Goal: Information Seeking & Learning: Learn about a topic

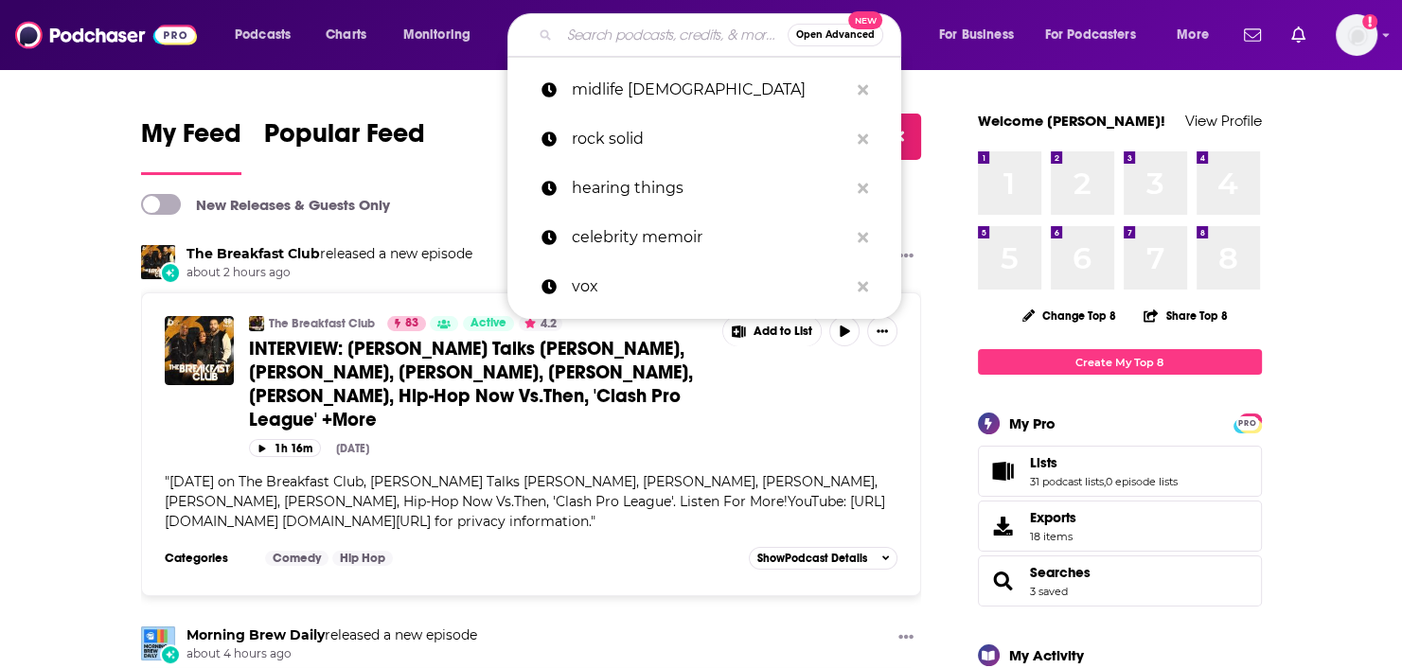
click at [611, 33] on input "Search podcasts, credits, & more..." at bounding box center [673, 35] width 228 height 30
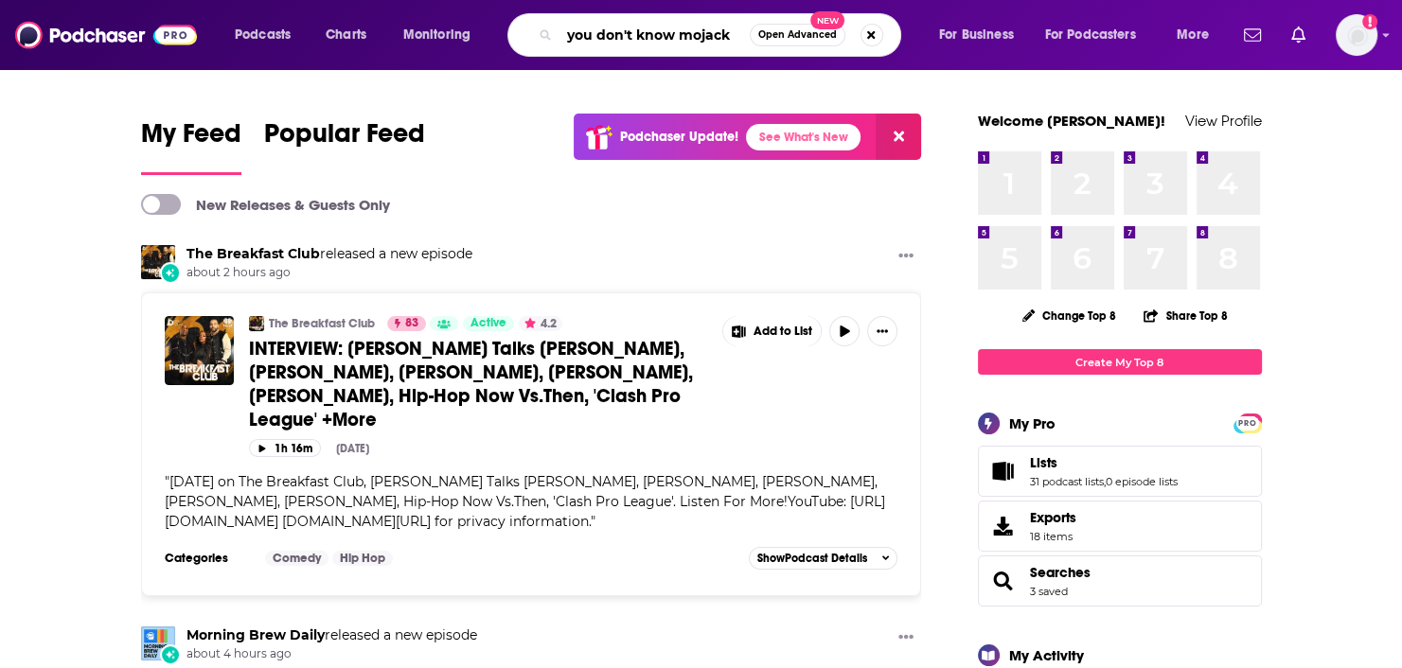
type input "you don't know mojack"
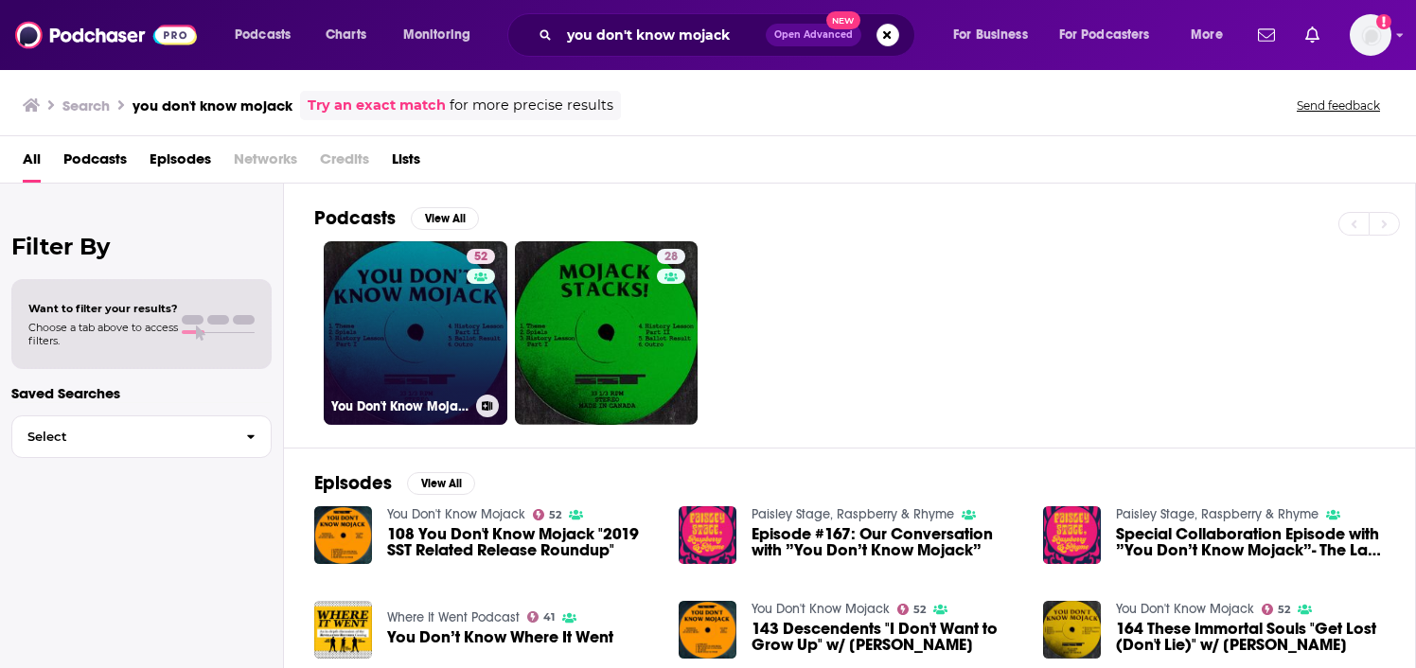
click at [390, 323] on link "52 You Don't Know Mojack" at bounding box center [416, 333] width 184 height 184
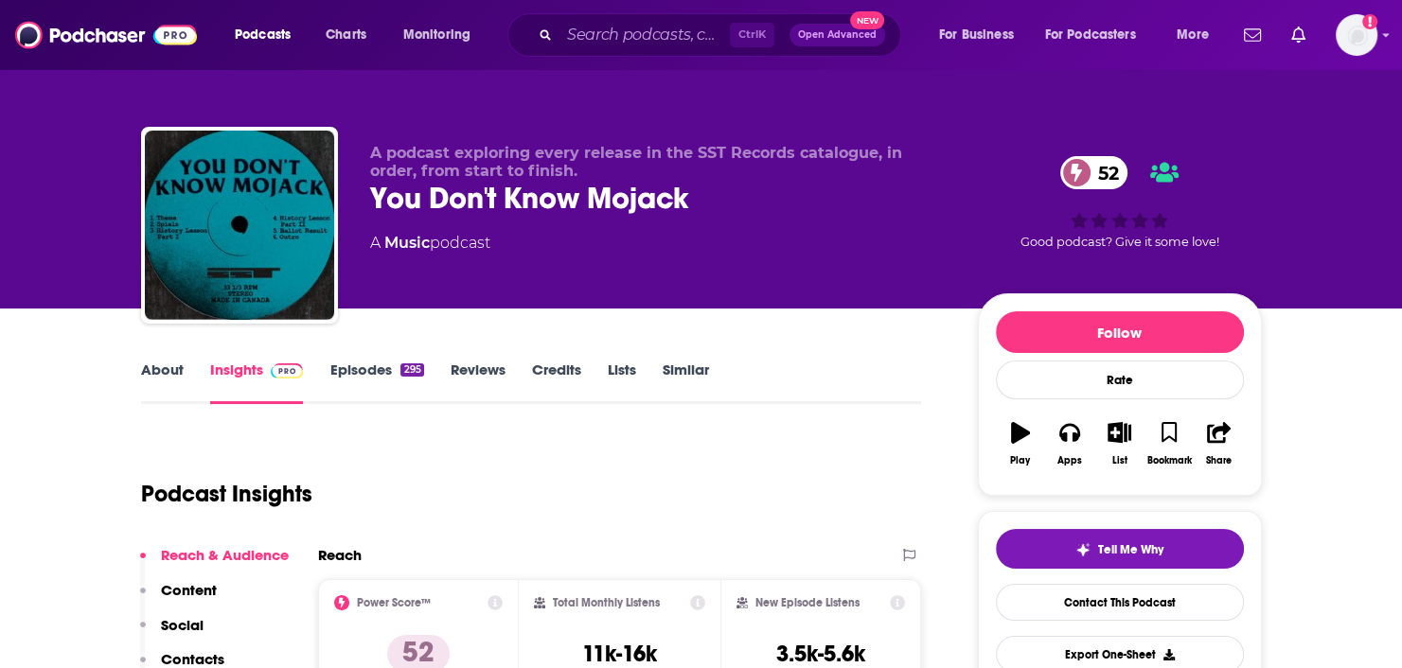
click at [160, 364] on link "About" at bounding box center [162, 383] width 43 height 44
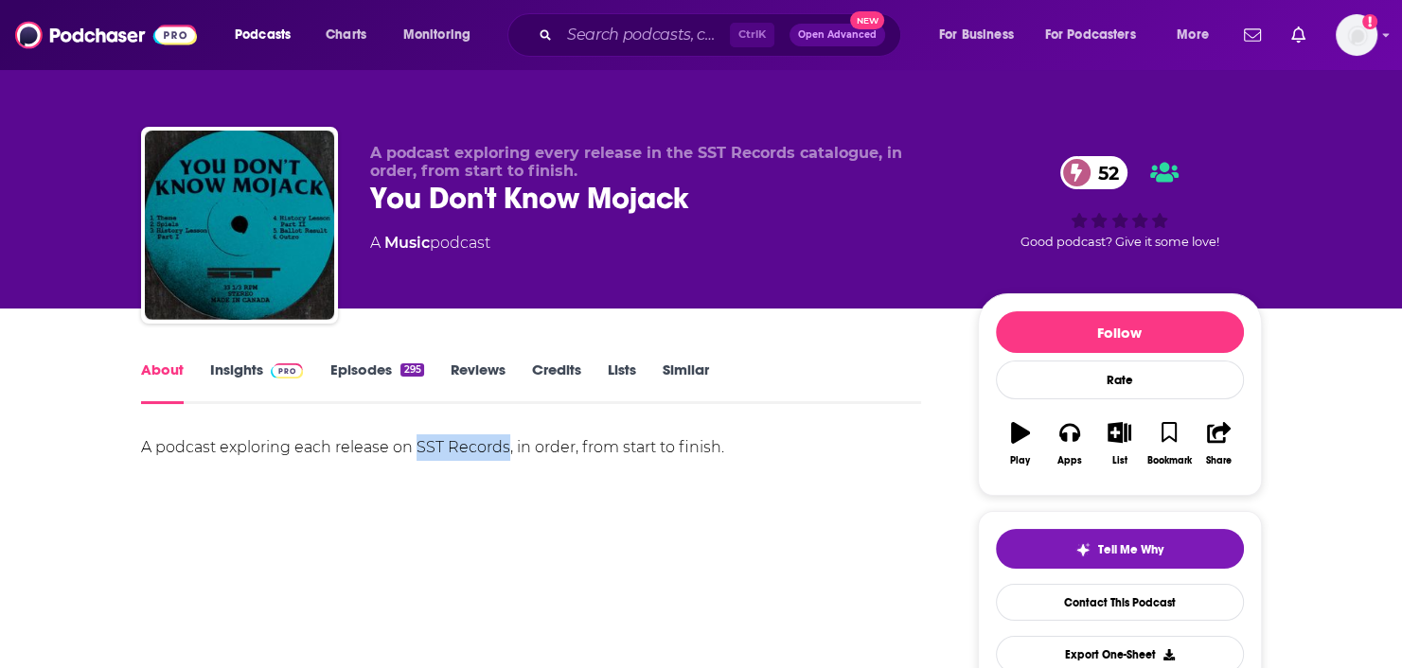
drag, startPoint x: 415, startPoint y: 450, endPoint x: 503, endPoint y: 451, distance: 88.0
click at [503, 451] on div "A podcast exploring each release on SST Records, in order, from start to finish." at bounding box center [531, 447] width 781 height 26
copy div "SST Records"
click at [83, 31] on img at bounding box center [106, 35] width 182 height 36
